Goal: Task Accomplishment & Management: Complete application form

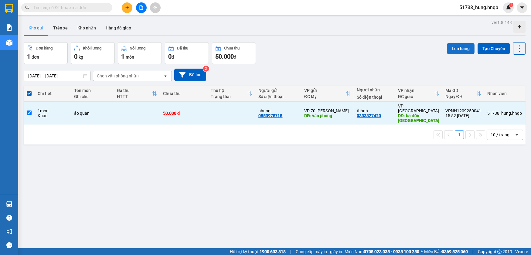
click at [454, 47] on button "Lên hàng" at bounding box center [461, 48] width 28 height 11
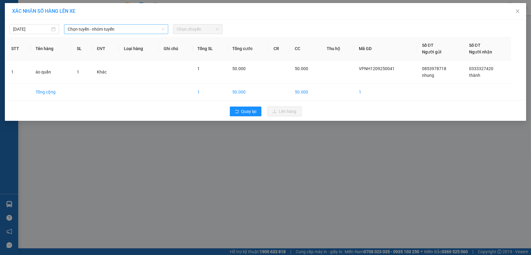
click at [111, 32] on span "Chọn tuyến - nhóm tuyến" at bounding box center [116, 29] width 97 height 9
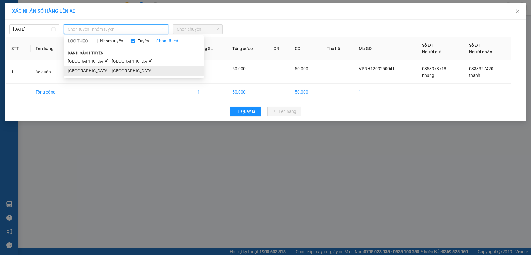
click at [97, 70] on li "[GEOGRAPHIC_DATA] - [GEOGRAPHIC_DATA]" at bounding box center [134, 71] width 140 height 10
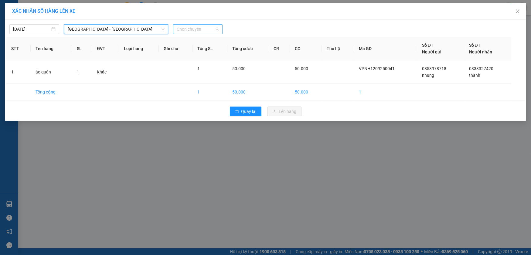
click at [183, 26] on span "Chọn chuyến" at bounding box center [198, 29] width 43 height 9
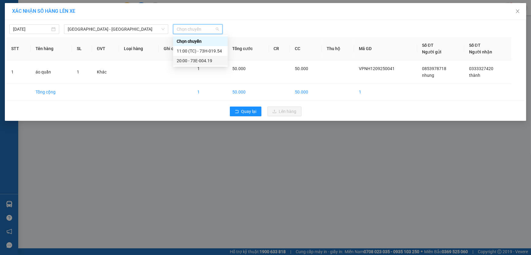
click at [209, 63] on div "20:00 - 73E-004.19" at bounding box center [200, 60] width 47 height 7
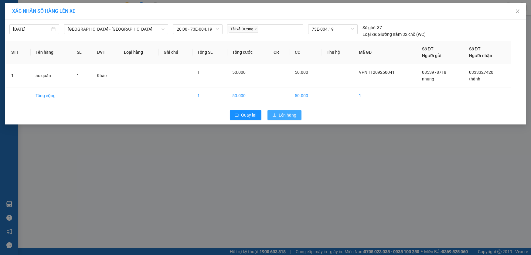
click at [288, 115] on span "Lên hàng" at bounding box center [288, 115] width 18 height 7
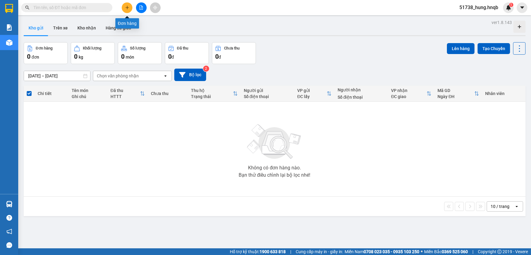
click at [128, 7] on icon "plus" at bounding box center [127, 7] width 4 height 4
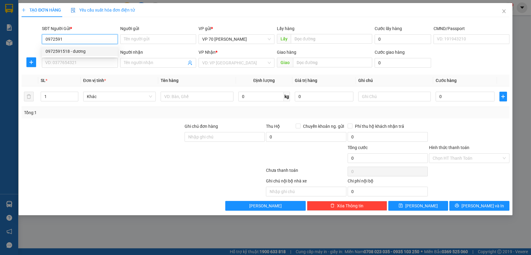
click at [89, 51] on div "0972591518 - dương" at bounding box center [80, 51] width 69 height 7
type input "0972591518"
type input "dương"
type input "vp"
type input "0972591518"
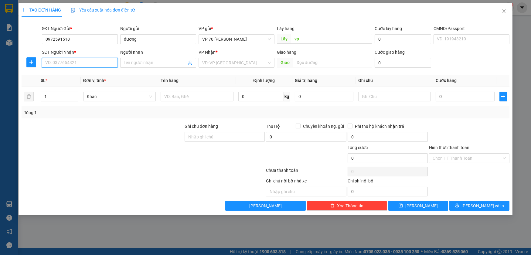
click at [85, 64] on input "SĐT Người Nhận *" at bounding box center [80, 63] width 76 height 10
click at [82, 77] on div "0949732036 - hải hiền" at bounding box center [80, 75] width 69 height 7
type input "0949732036"
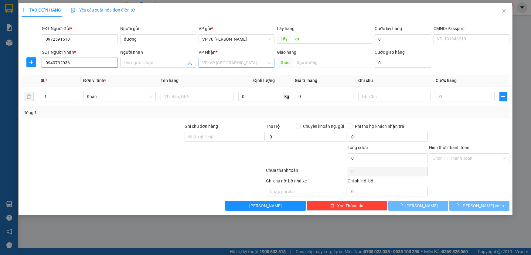
type input "hải hiền"
type input "cx quảng tiến"
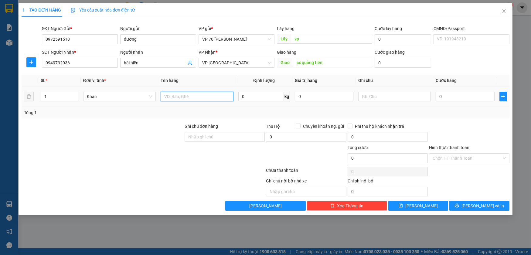
click at [181, 94] on input "text" at bounding box center [197, 97] width 73 height 10
type input "d"
type input "đ"
type input "thực phẩm"
click at [465, 101] on input "0" at bounding box center [465, 97] width 59 height 10
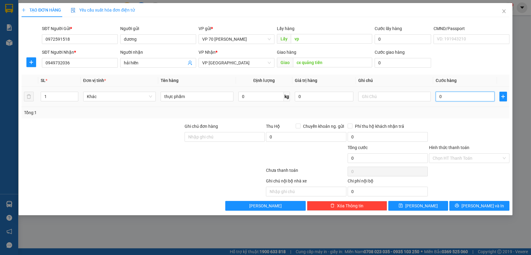
type input "8"
type input "80"
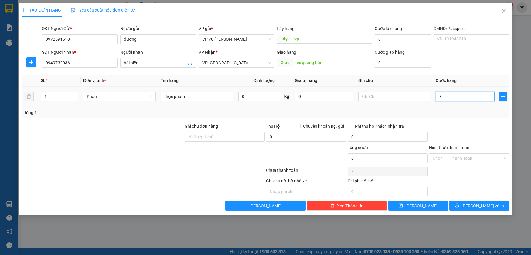
type input "80"
type input "800"
type input "8.000"
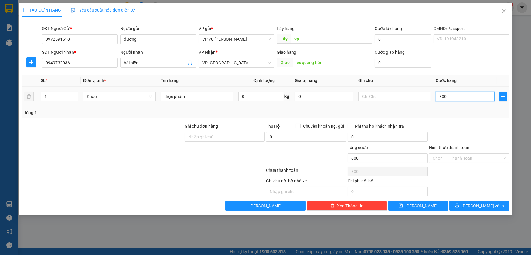
type input "8.000"
type input "80.000"
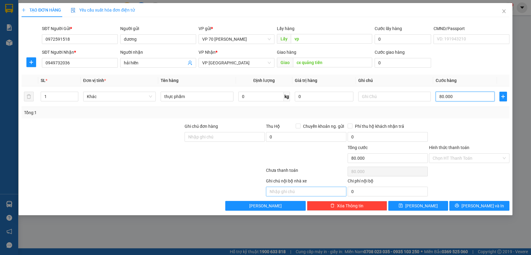
type input "80.000"
click at [303, 191] on input "text" at bounding box center [306, 192] width 80 height 10
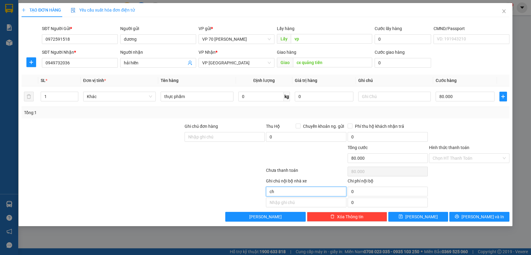
type input "c"
click at [504, 157] on div "Chọn HT Thanh Toán" at bounding box center [469, 158] width 80 height 10
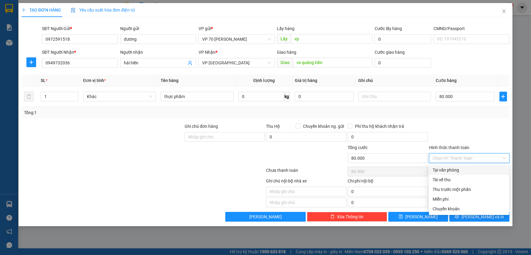
drag, startPoint x: 463, startPoint y: 167, endPoint x: 407, endPoint y: 195, distance: 62.6
click at [463, 167] on div "Tại văn phòng" at bounding box center [469, 170] width 73 height 7
type input "0"
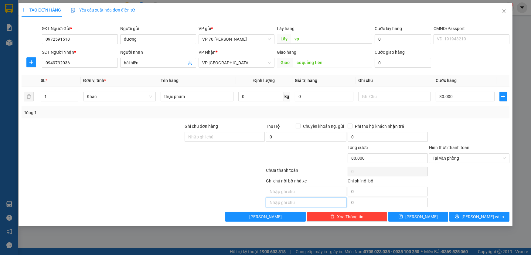
click at [287, 201] on input "text" at bounding box center [306, 203] width 80 height 10
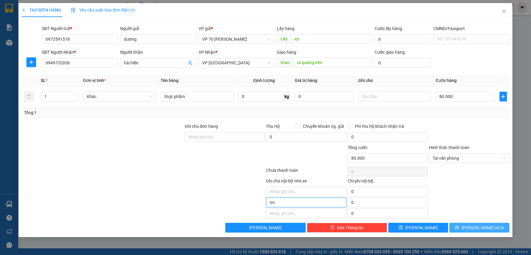
type input "tm"
click at [473, 223] on button "[PERSON_NAME] và In" at bounding box center [479, 228] width 60 height 10
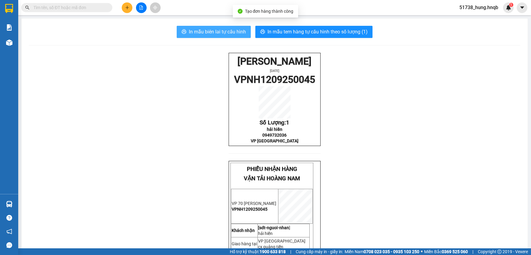
click at [213, 33] on span "In mẫu biên lai tự cấu hình" at bounding box center [217, 32] width 57 height 8
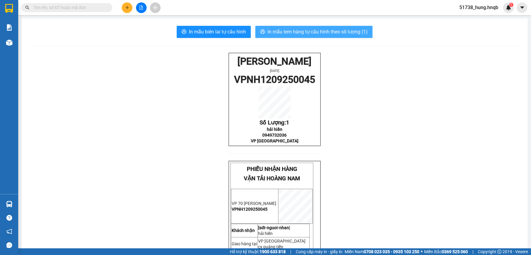
click at [287, 30] on span "In mẫu tem hàng tự cấu hình theo số lượng (1)" at bounding box center [318, 32] width 100 height 8
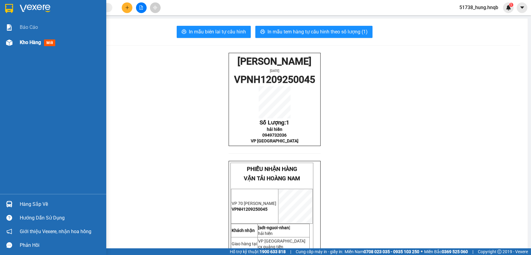
click at [13, 43] on div at bounding box center [9, 42] width 11 height 11
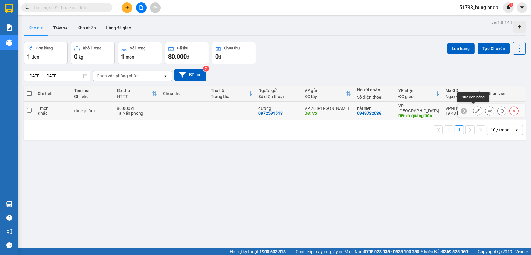
click at [476, 109] on button at bounding box center [477, 111] width 9 height 11
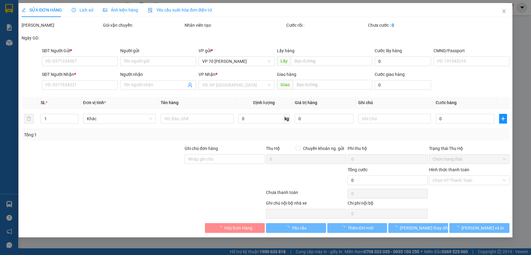
type input "0972591518"
type input "dương"
type input "vp"
type input "0949732036"
type input "hải hiền"
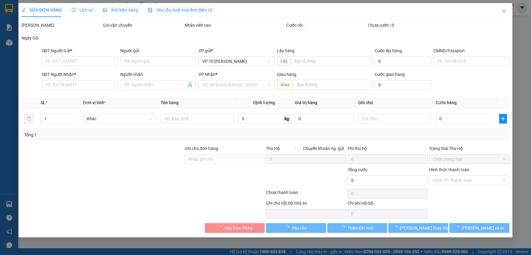
type input "cx quảng tiến"
type input "80.000"
type input "tm"
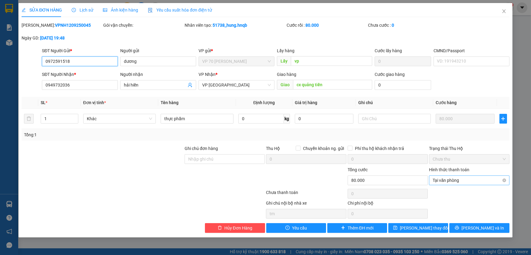
click at [493, 182] on span "Tại văn phòng" at bounding box center [469, 180] width 73 height 9
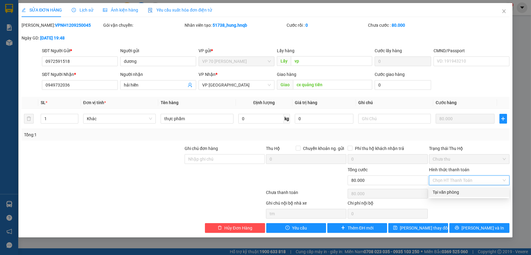
click at [504, 179] on div "Chọn HT Thanh Toán" at bounding box center [469, 181] width 80 height 10
click at [454, 195] on div "Tại văn phòng" at bounding box center [469, 192] width 73 height 7
type input "0"
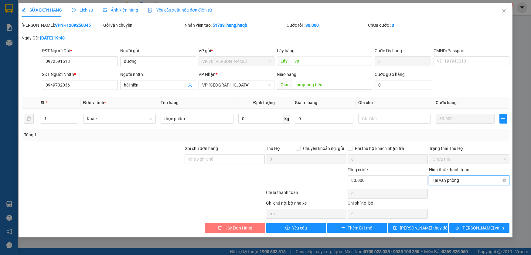
click at [246, 231] on span "Hủy Đơn Hàng" at bounding box center [238, 228] width 28 height 7
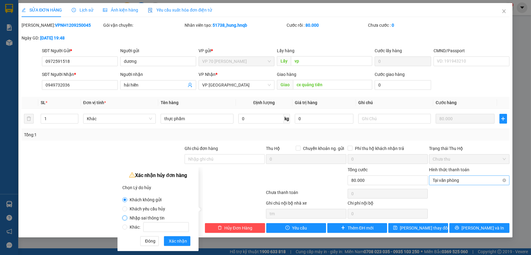
click at [125, 218] on input "Nhập sai thông tin" at bounding box center [124, 218] width 5 height 5
radio input "true"
radio input "false"
click at [179, 242] on span "Xác nhận" at bounding box center [178, 241] width 18 height 7
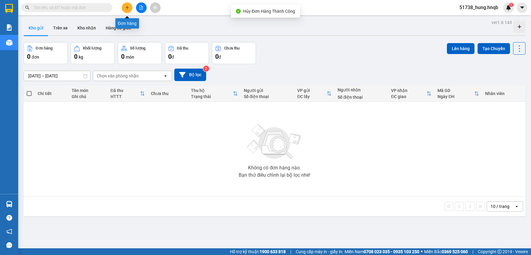
click at [127, 9] on icon "plus" at bounding box center [127, 7] width 4 height 4
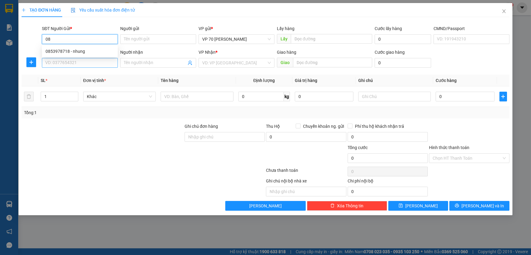
type input "0"
click at [97, 53] on div "0972591518 - dương" at bounding box center [80, 51] width 69 height 7
type input "0972591518"
type input "dương"
type input "vp"
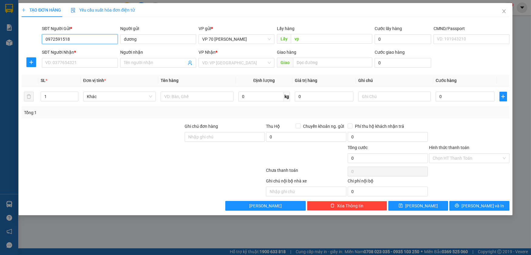
type input "0972591518"
click at [94, 67] on div "SĐT Người Nhận * VD: 0377654321" at bounding box center [80, 59] width 76 height 21
click at [94, 63] on input "SĐT Người Nhận *" at bounding box center [80, 63] width 76 height 10
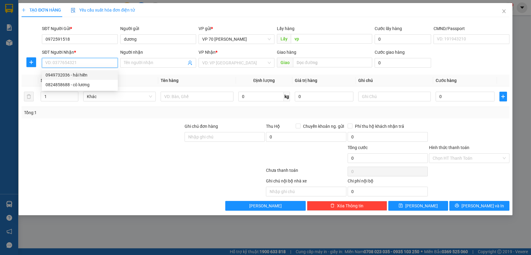
click at [84, 73] on div "0949732036 - hải hiền" at bounding box center [80, 75] width 69 height 7
type input "0949732036"
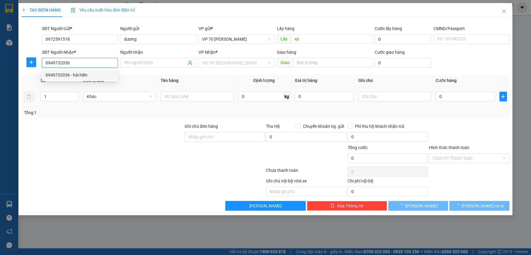
type input "hải hiền"
type input "cx quảng tiến"
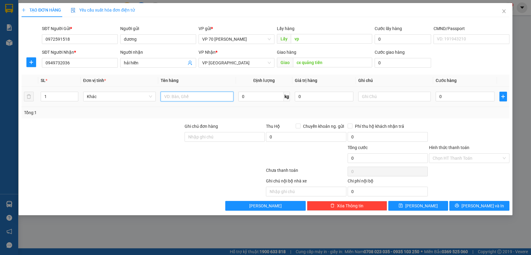
click at [186, 97] on input "text" at bounding box center [197, 97] width 73 height 10
type input "thực phẩm"
click at [469, 100] on input "0" at bounding box center [465, 97] width 59 height 10
type input "8"
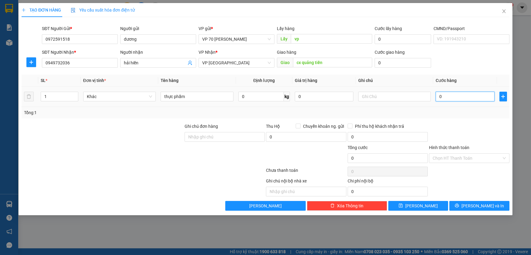
type input "8"
type input "80"
type input "800"
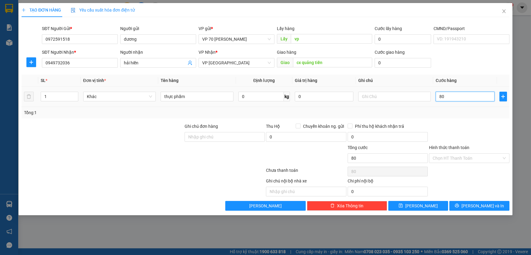
type input "800"
type input "8.000"
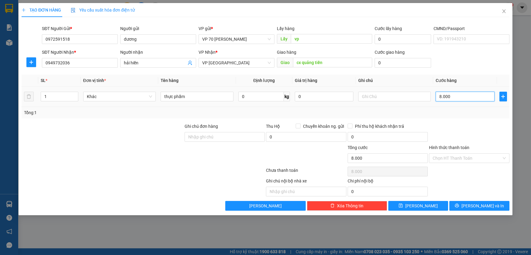
type input "80.000"
click at [500, 160] on input "Hình thức thanh toán" at bounding box center [467, 158] width 69 height 9
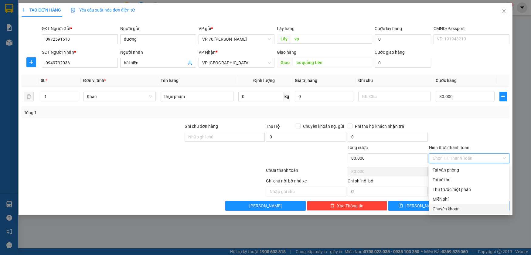
click at [448, 211] on div "Chuyển khoản" at bounding box center [469, 209] width 73 height 7
type input "0"
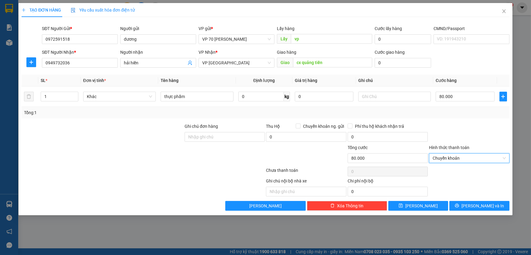
click at [315, 185] on div "Ghi chú nội bộ nhà xe" at bounding box center [306, 182] width 80 height 9
click at [316, 192] on input "text" at bounding box center [306, 192] width 80 height 10
type input "d"
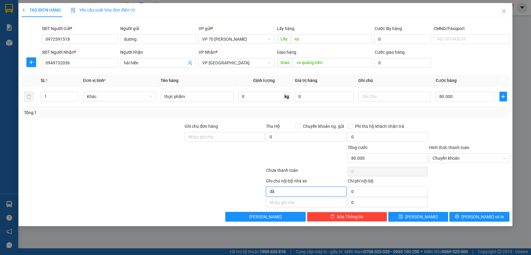
type input "đ"
type input "d"
type input "đã ck"
click at [488, 219] on span "[PERSON_NAME] và In" at bounding box center [483, 216] width 43 height 7
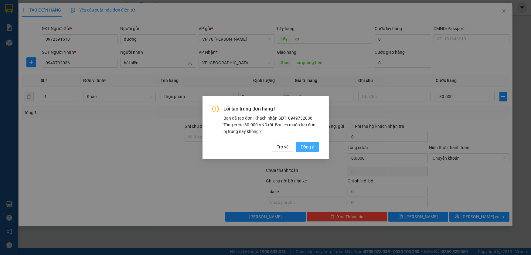
click at [299, 145] on button "Đồng ý" at bounding box center [307, 147] width 23 height 10
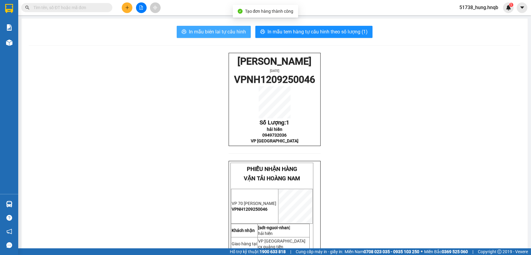
click at [223, 31] on span "In mẫu biên lai tự cấu hình" at bounding box center [217, 32] width 57 height 8
click at [218, 34] on span "In mẫu biên lai tự cấu hình" at bounding box center [217, 32] width 57 height 8
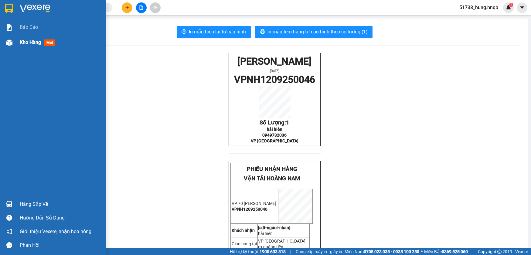
click at [15, 39] on div "Kho hàng mới" at bounding box center [53, 42] width 106 height 15
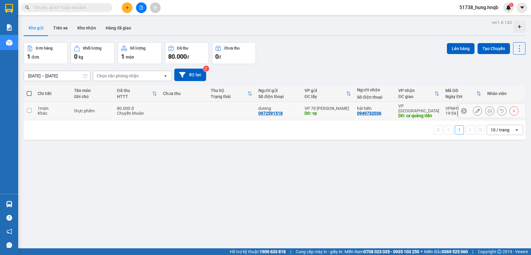
click at [84, 108] on div "thực phẩm" at bounding box center [92, 110] width 37 height 5
checkbox input "true"
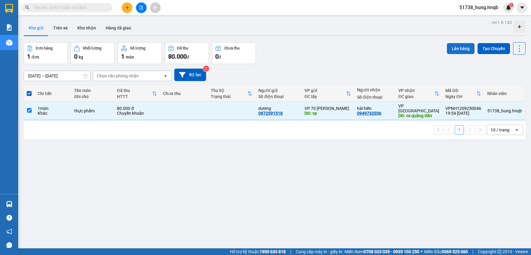
click at [453, 50] on button "Lên hàng" at bounding box center [461, 48] width 28 height 11
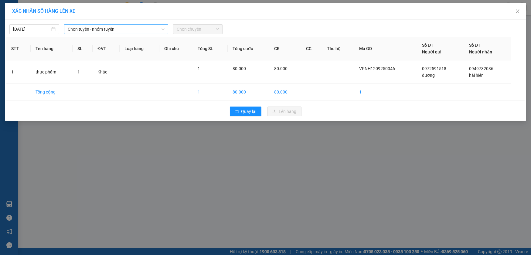
click at [93, 30] on span "Chọn tuyến - nhóm tuyến" at bounding box center [116, 29] width 97 height 9
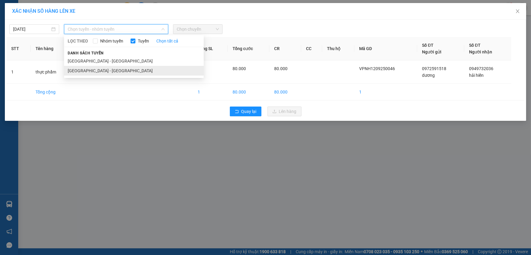
click at [100, 67] on li "[GEOGRAPHIC_DATA] - [GEOGRAPHIC_DATA]" at bounding box center [134, 71] width 140 height 10
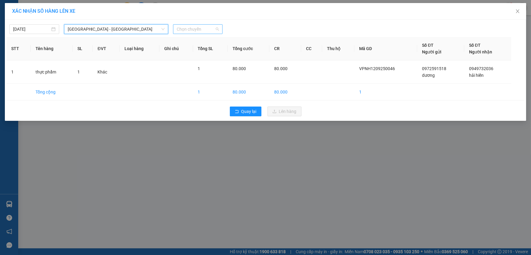
click at [206, 32] on span "Chọn chuyến" at bounding box center [198, 29] width 43 height 9
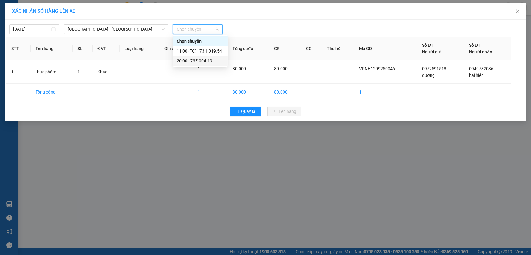
click at [206, 62] on div "20:00 - 73E-004.19" at bounding box center [200, 60] width 47 height 7
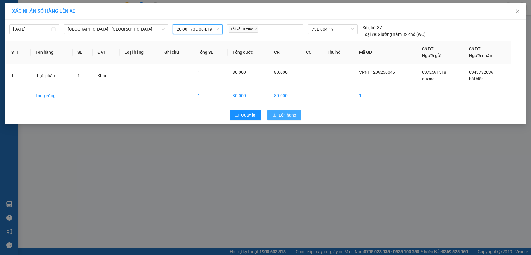
click at [279, 117] on span "Lên hàng" at bounding box center [288, 115] width 18 height 7
